Goal: Use online tool/utility

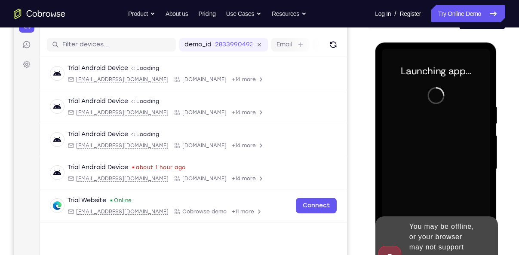
scroll to position [106, 0]
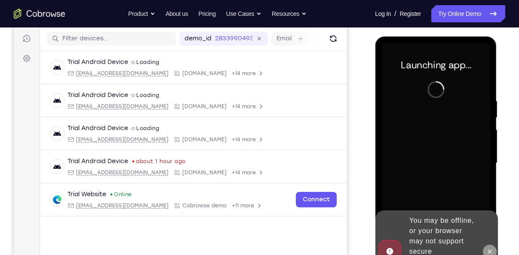
click at [493, 246] on button at bounding box center [489, 252] width 14 height 14
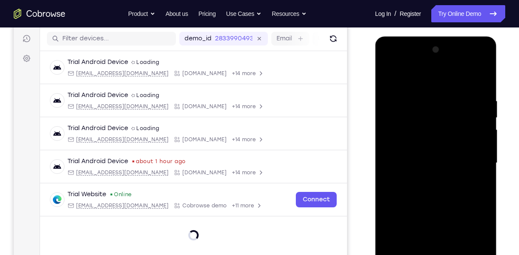
scroll to position [173, 0]
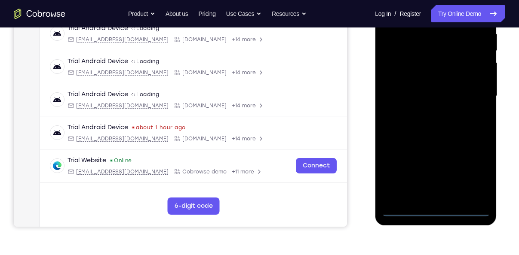
click at [437, 209] on div at bounding box center [435, 96] width 108 height 241
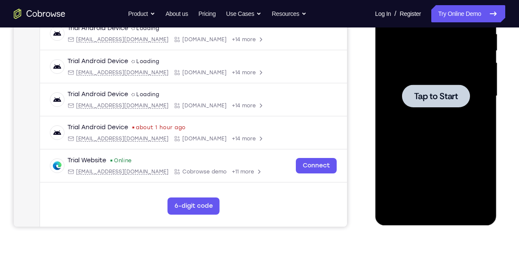
click at [429, 73] on div at bounding box center [435, 96] width 108 height 241
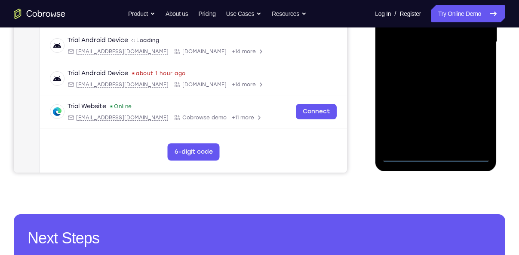
scroll to position [232, 0]
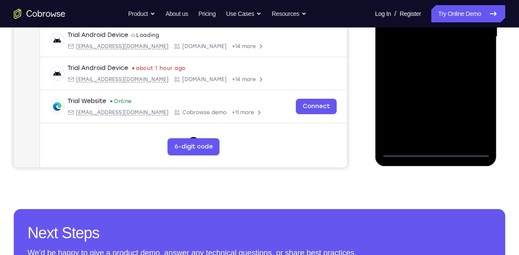
click at [428, 155] on div at bounding box center [435, 37] width 108 height 241
click at [436, 152] on div at bounding box center [435, 37] width 108 height 241
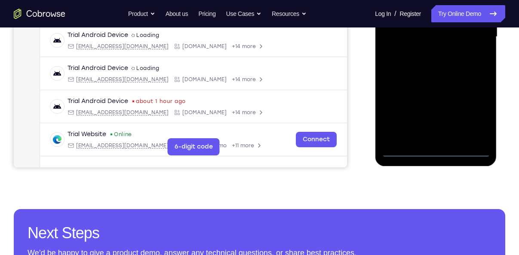
click at [473, 119] on div at bounding box center [435, 37] width 108 height 241
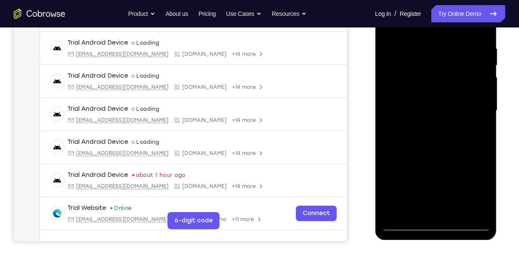
scroll to position [157, 0]
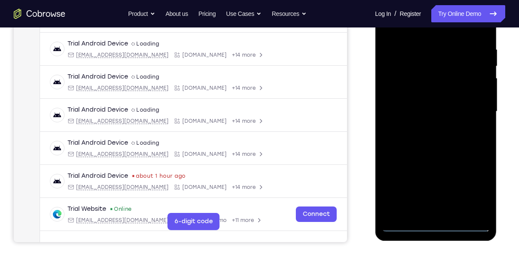
click at [469, 189] on div at bounding box center [435, 111] width 108 height 241
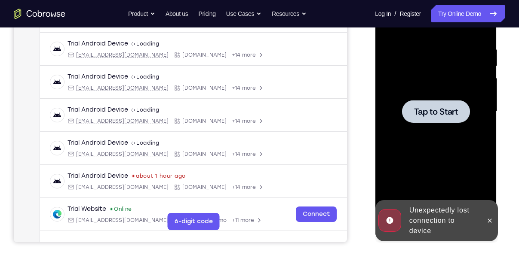
click at [449, 139] on div at bounding box center [435, 111] width 108 height 241
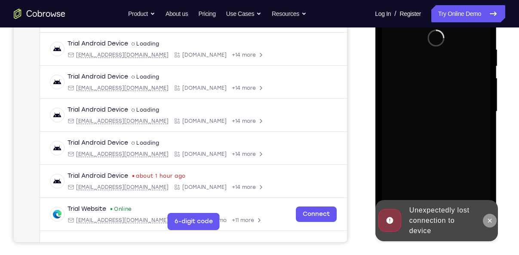
drag, startPoint x: 490, startPoint y: 231, endPoint x: 490, endPoint y: 226, distance: 5.2
click at [490, 226] on div at bounding box center [489, 220] width 14 height 41
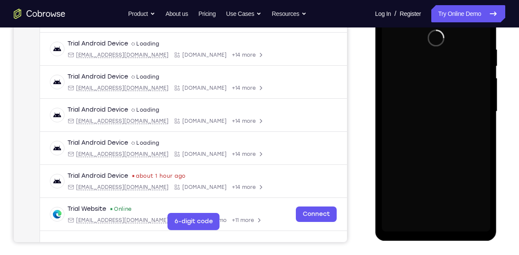
click at [490, 226] on div "Loading..." at bounding box center [436, 113] width 122 height 256
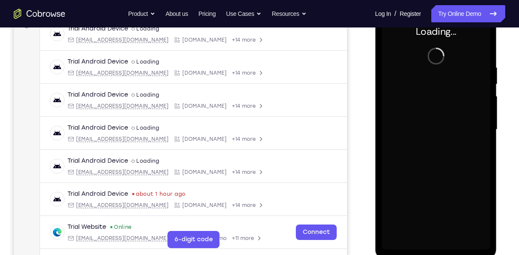
scroll to position [139, 0]
click at [498, 78] on div at bounding box center [437, 129] width 138 height 264
drag, startPoint x: 498, startPoint y: 78, endPoint x: 401, endPoint y: 26, distance: 110.6
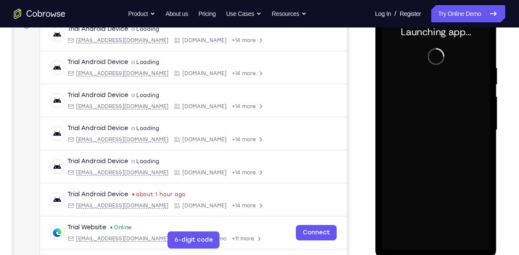
drag, startPoint x: 776, startPoint y: 30, endPoint x: 378, endPoint y: 67, distance: 399.4
click at [378, 67] on div "Launching app..." at bounding box center [436, 131] width 122 height 256
drag, startPoint x: 374, startPoint y: 66, endPoint x: 374, endPoint y: 92, distance: 25.8
click at [374, 92] on div at bounding box center [437, 129] width 138 height 264
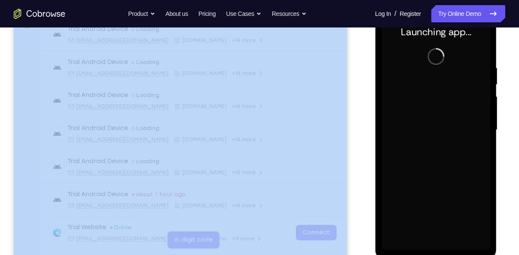
drag, startPoint x: 749, startPoint y: 95, endPoint x: 495, endPoint y: 61, distance: 256.1
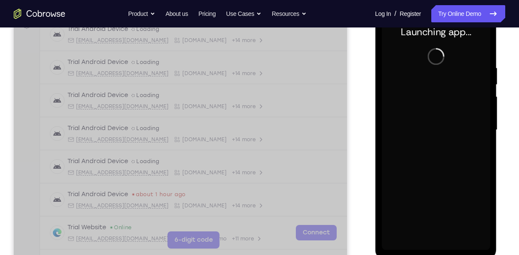
click at [495, 61] on div "Launching app..." at bounding box center [436, 131] width 122 height 256
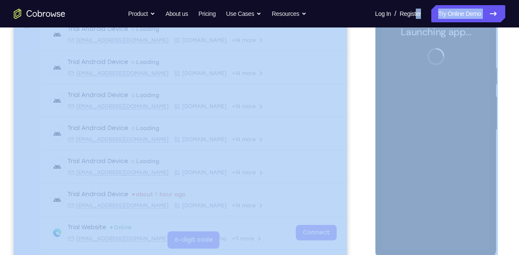
drag, startPoint x: 503, startPoint y: 56, endPoint x: 362, endPoint y: 88, distance: 143.8
click at [362, 88] on div "Your Support Agent Your Customer Web iOS Android" at bounding box center [259, 103] width 491 height 318
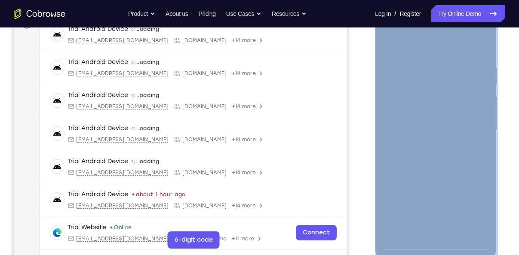
click at [362, 88] on div "Your Support Agent Your Customer Web iOS Android" at bounding box center [259, 103] width 491 height 318
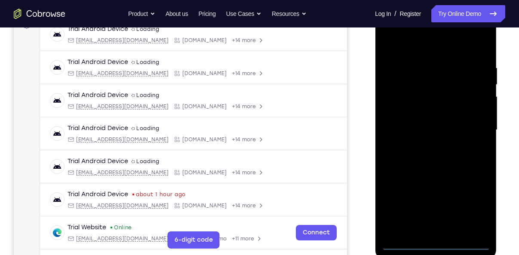
click at [356, 201] on div "Your Support Agent Your Customer Web iOS Android" at bounding box center [259, 103] width 491 height 318
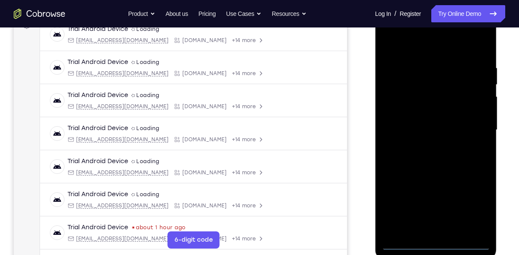
click at [436, 245] on div at bounding box center [435, 130] width 108 height 241
click at [474, 216] on div at bounding box center [435, 130] width 108 height 241
click at [473, 213] on div at bounding box center [435, 130] width 108 height 241
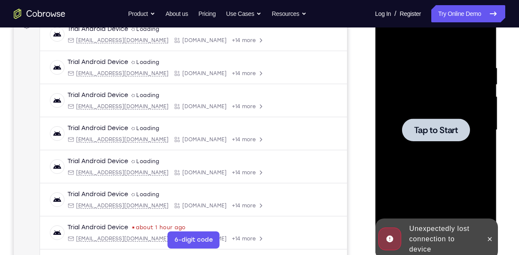
click at [473, 213] on div at bounding box center [435, 130] width 108 height 241
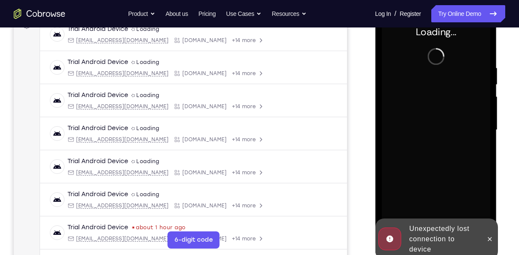
click at [490, 230] on div at bounding box center [489, 239] width 14 height 41
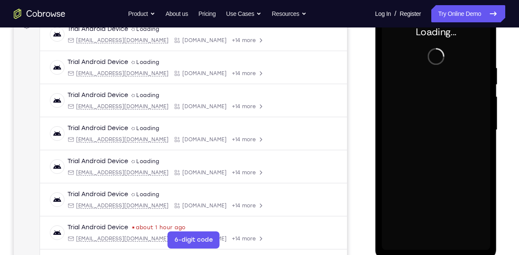
scroll to position [0, 0]
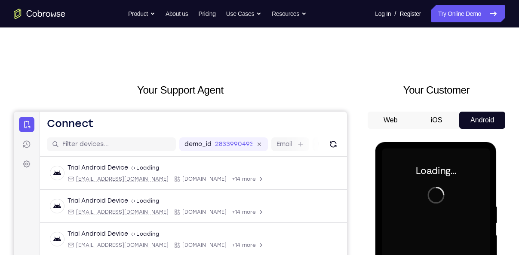
click at [442, 126] on button "iOS" at bounding box center [437, 120] width 46 height 17
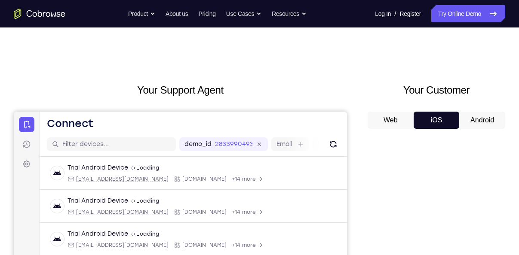
click at [469, 120] on button "Android" at bounding box center [482, 120] width 46 height 17
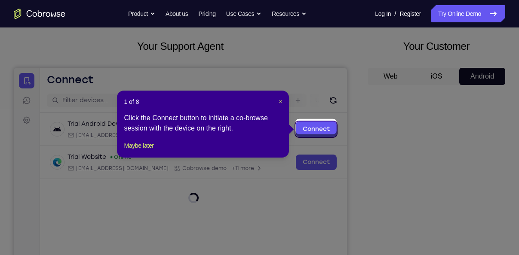
scroll to position [40, 0]
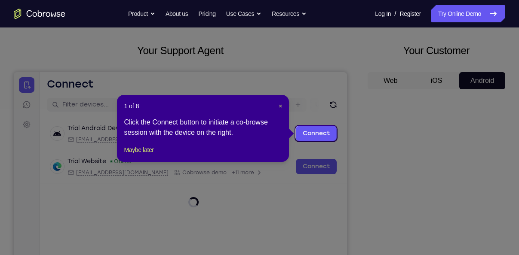
click at [276, 107] on header "1 of 8 ×" at bounding box center [203, 106] width 158 height 9
click at [279, 107] on span "×" at bounding box center [280, 106] width 3 height 7
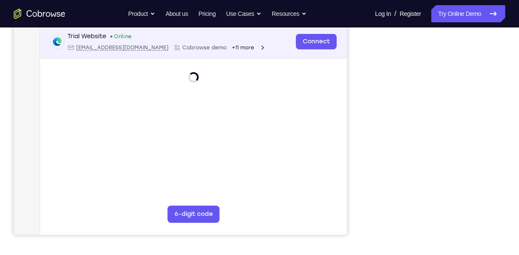
scroll to position [0, 0]
